Goal: Check status: Check status

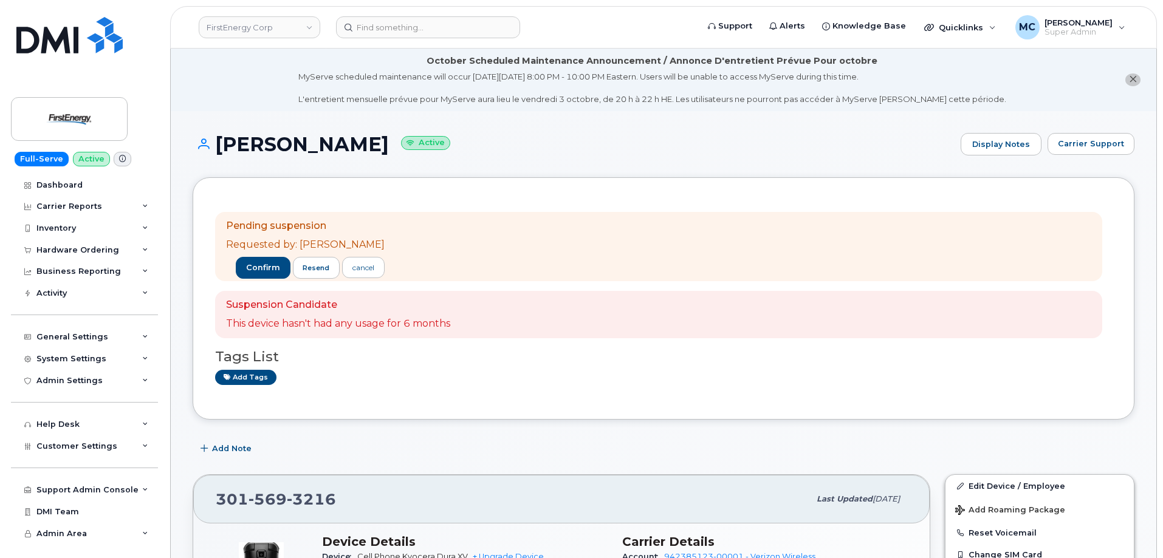
scroll to position [971, 0]
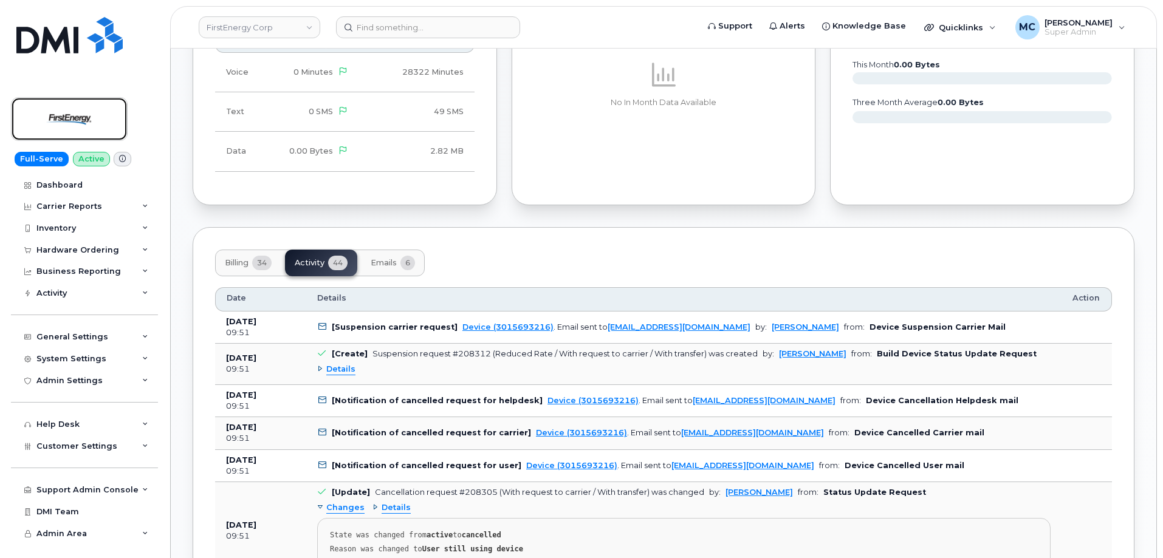
click at [74, 118] on img at bounding box center [69, 118] width 94 height 35
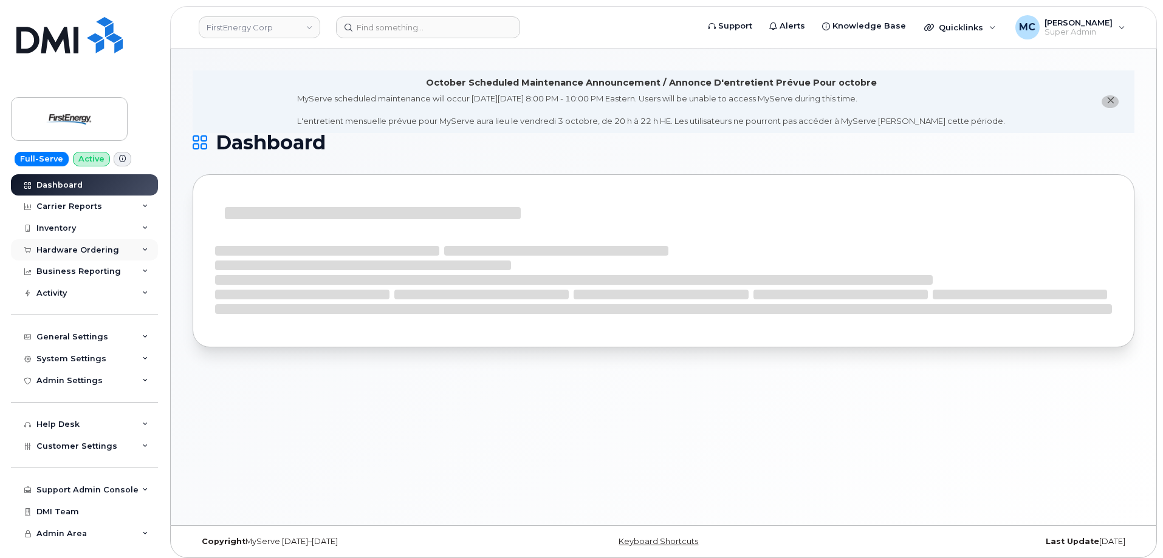
click at [91, 249] on div "Hardware Ordering" at bounding box center [77, 251] width 83 height 10
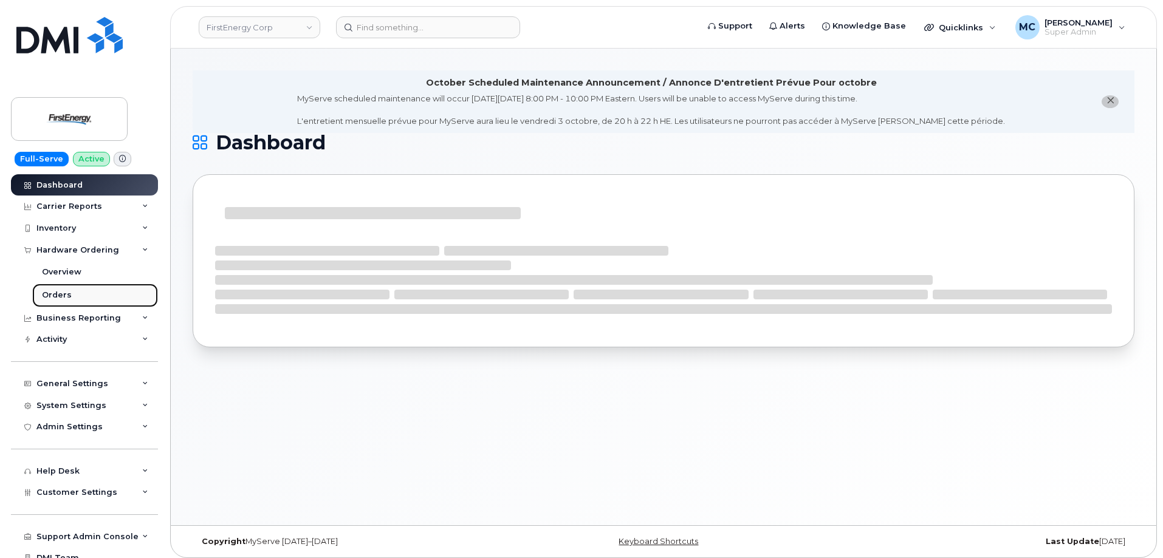
click at [86, 295] on link "Orders" at bounding box center [95, 295] width 126 height 23
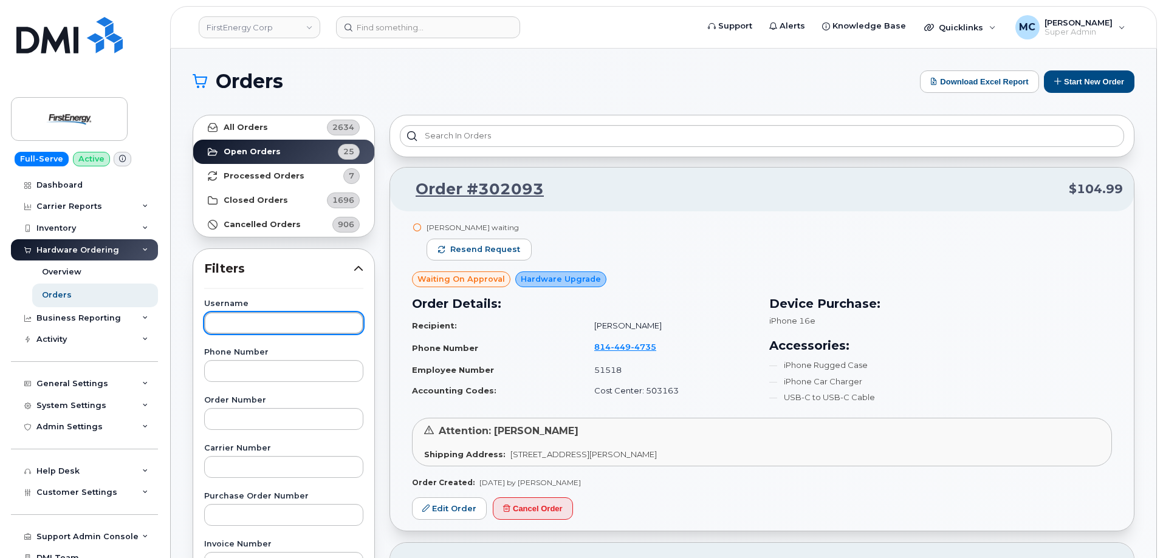
click at [283, 326] on input "text" at bounding box center [283, 323] width 159 height 22
paste input "Albert Twigg"
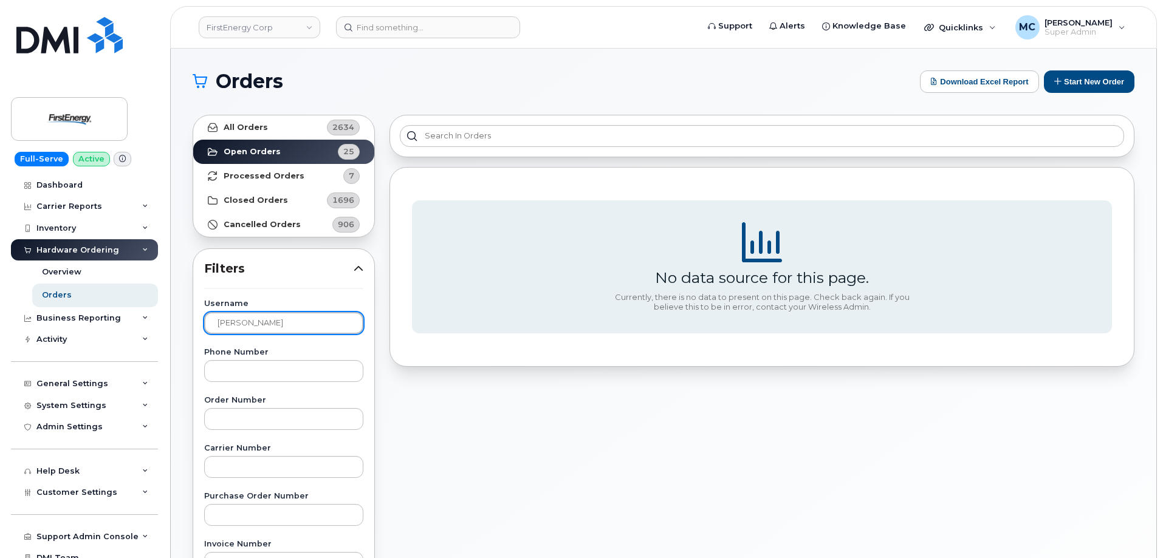
click at [285, 319] on input "Albert Twigg" at bounding box center [283, 323] width 159 height 22
drag, startPoint x: 244, startPoint y: 321, endPoint x: 294, endPoint y: 328, distance: 49.6
click at [294, 328] on input "Albert Twigg" at bounding box center [283, 323] width 159 height 22
type input "Albert"
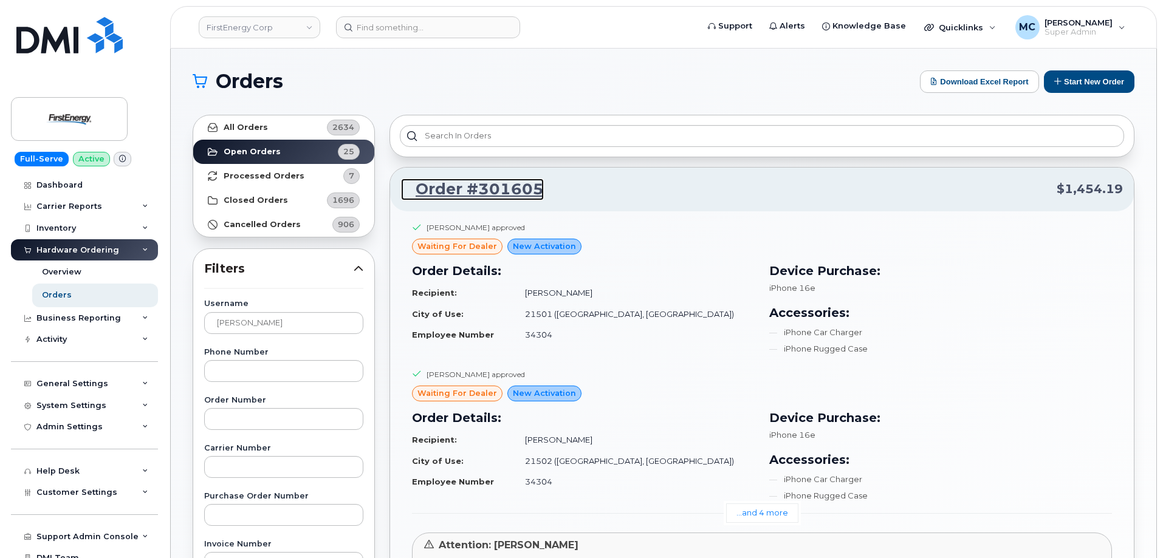
click at [489, 190] on link "Order #301605" at bounding box center [472, 190] width 143 height 22
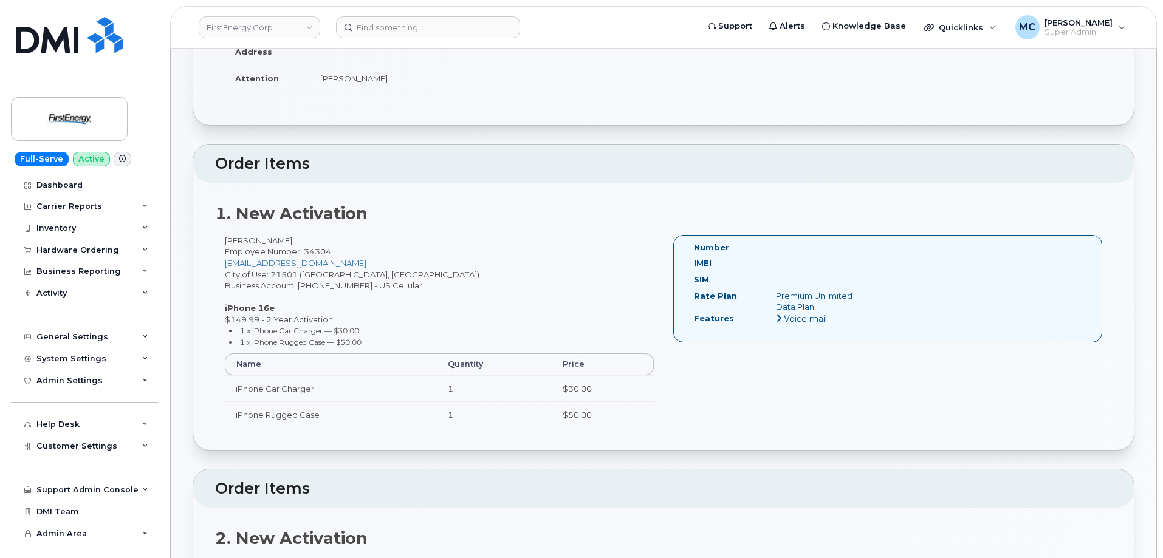
scroll to position [306, 0]
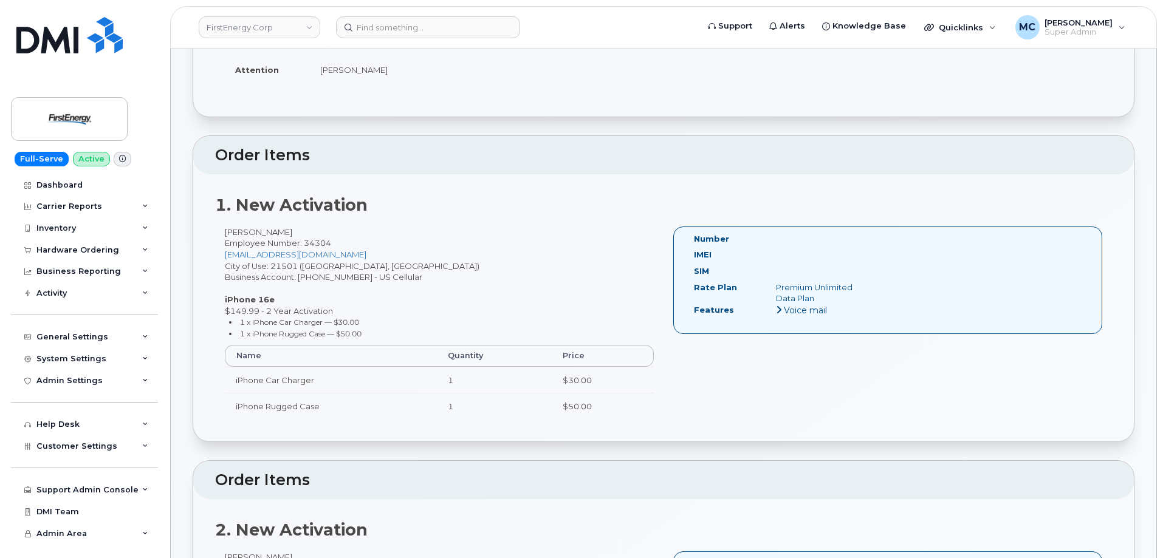
click at [579, 152] on h2 "Order Items" at bounding box center [663, 155] width 897 height 17
click at [544, 187] on div "1. New Activation Albert W Twigg Employee Number: 34304 atwigg@firstenergycorp.…" at bounding box center [663, 307] width 941 height 267
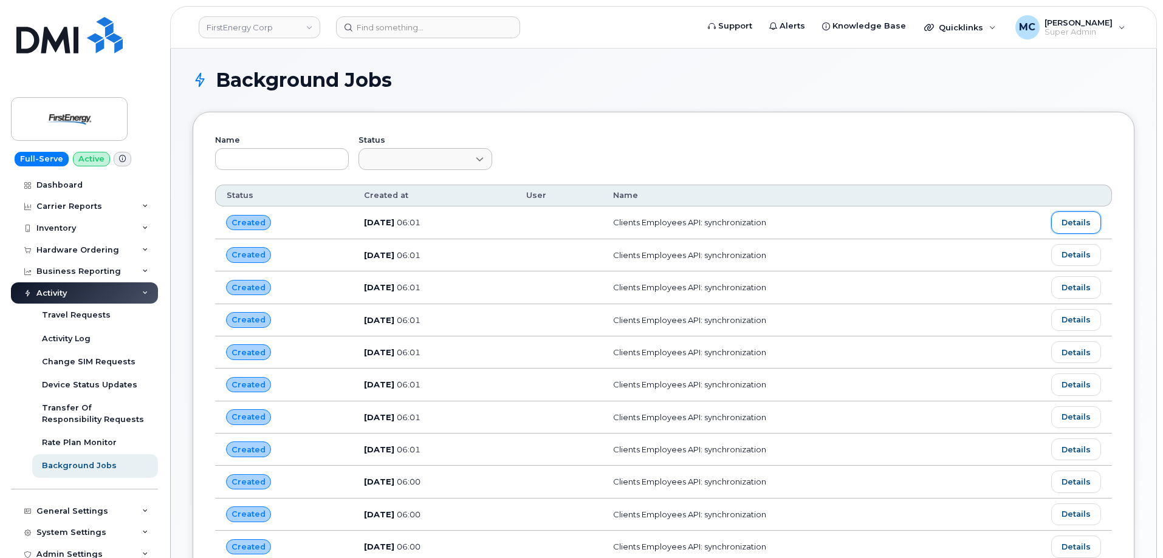
click at [1076, 228] on link "Details" at bounding box center [1076, 222] width 50 height 22
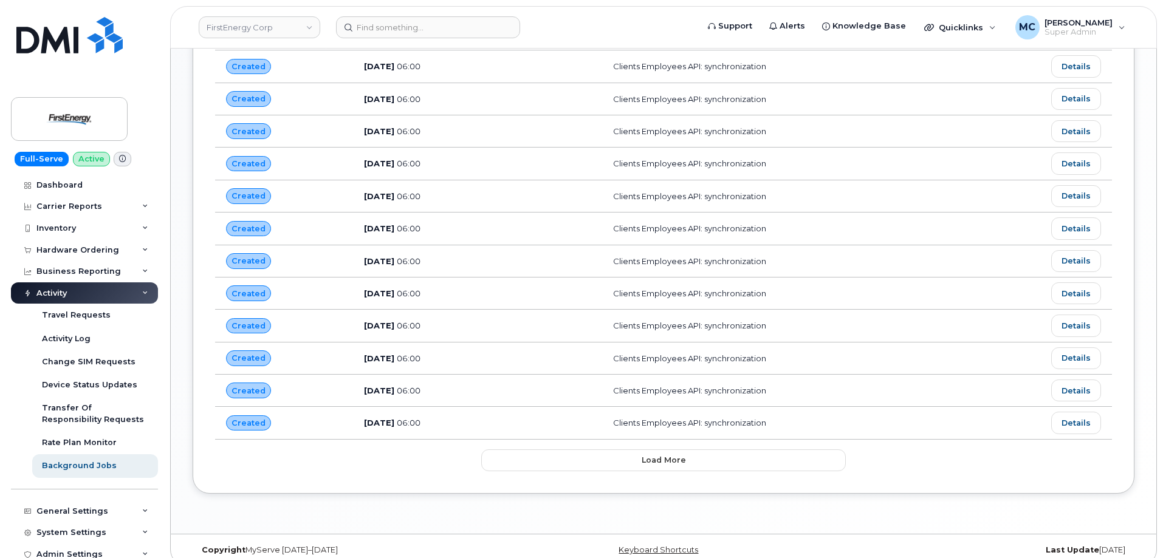
scroll to position [592, 0]
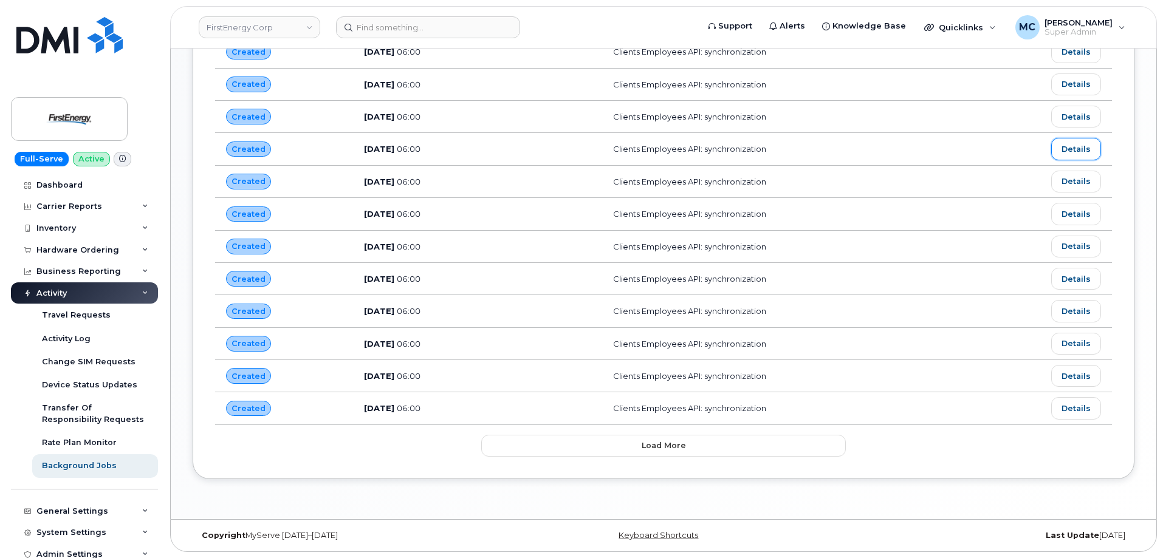
click at [1066, 146] on link "Details" at bounding box center [1076, 149] width 50 height 22
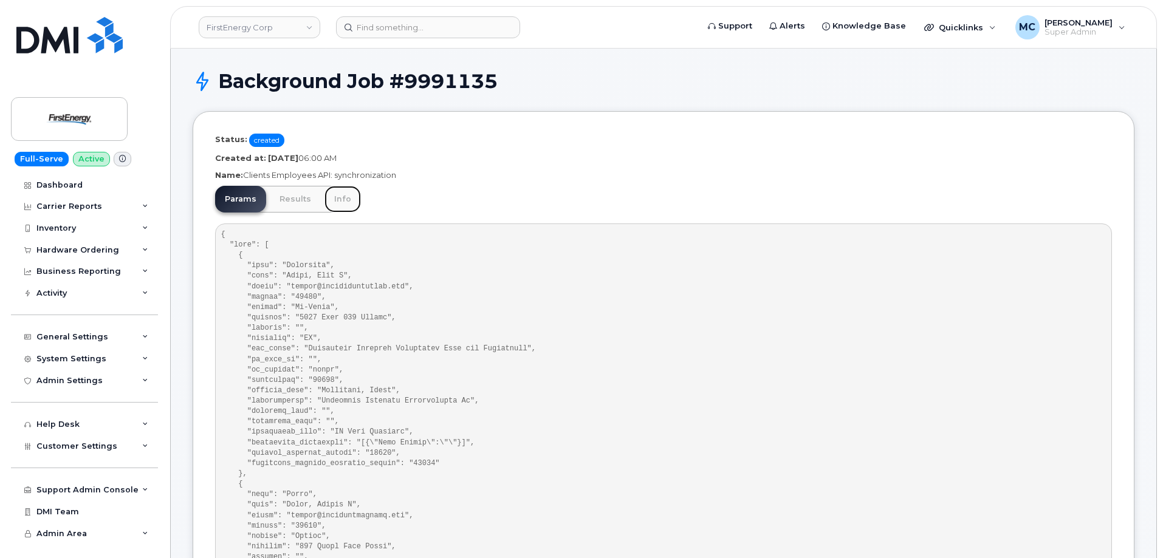
click at [341, 201] on link "Info" at bounding box center [343, 199] width 36 height 27
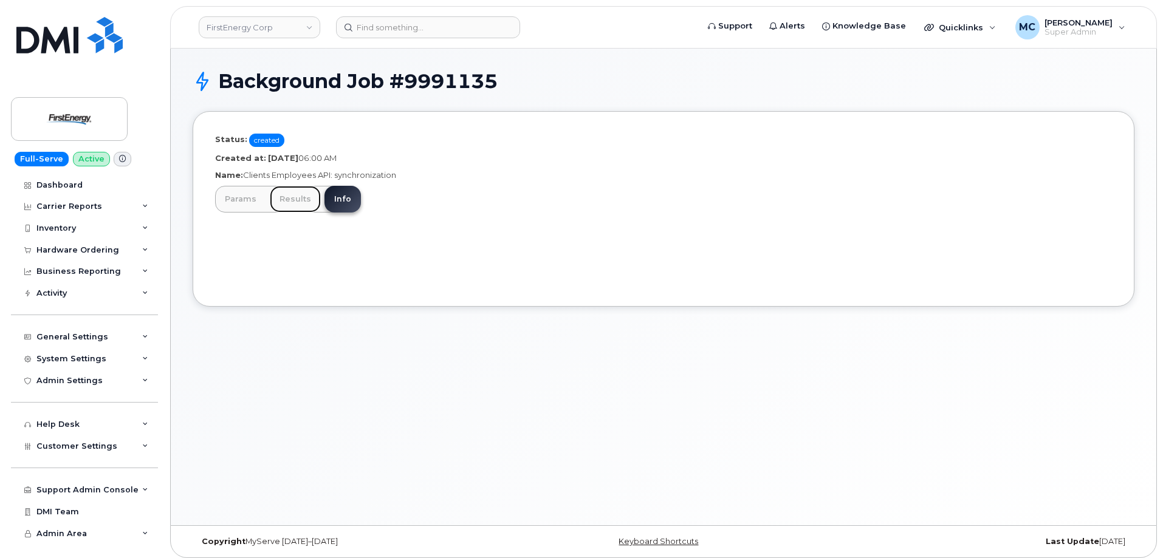
click at [306, 201] on link "Results" at bounding box center [295, 199] width 51 height 27
click at [235, 201] on link "Params" at bounding box center [240, 199] width 51 height 27
